Goal: Transaction & Acquisition: Purchase product/service

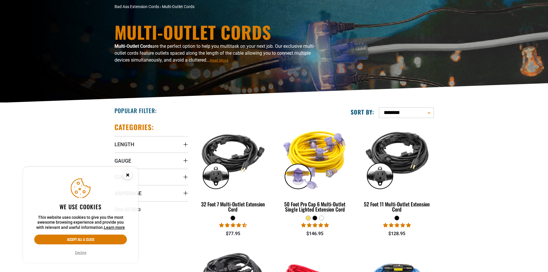
scroll to position [58, 0]
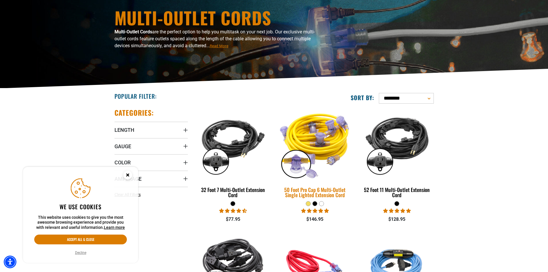
click at [317, 140] on img at bounding box center [315, 144] width 81 height 74
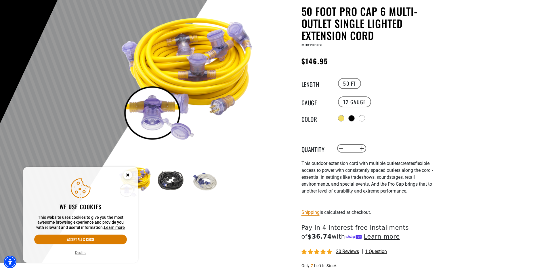
scroll to position [58, 0]
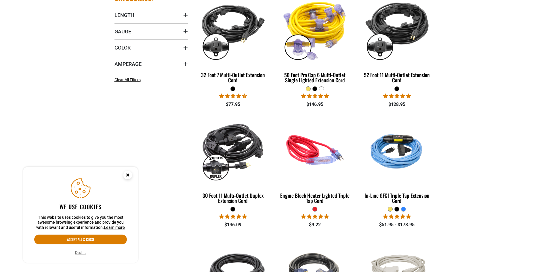
scroll to position [173, 0]
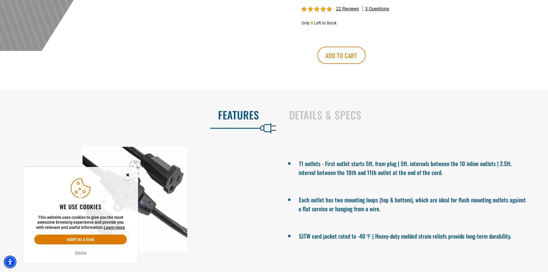
scroll to position [345, 0]
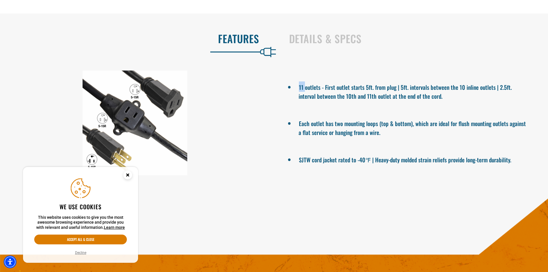
drag, startPoint x: 299, startPoint y: 87, endPoint x: 306, endPoint y: 87, distance: 6.9
click at [306, 87] on li "11 outlets - First outlet starts 5ft. from plug | 5ft. intervals between the 10…" at bounding box center [412, 90] width 229 height 19
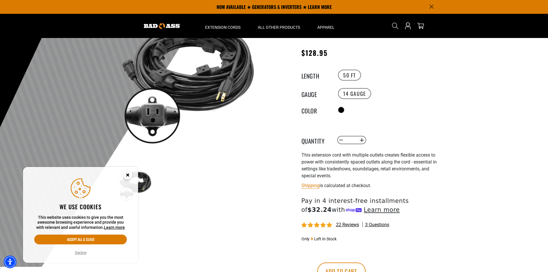
scroll to position [0, 0]
